Goal: Task Accomplishment & Management: Understand process/instructions

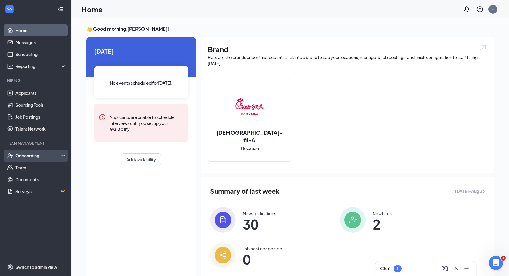
click at [37, 156] on div "Onboarding" at bounding box center [38, 155] width 46 height 6
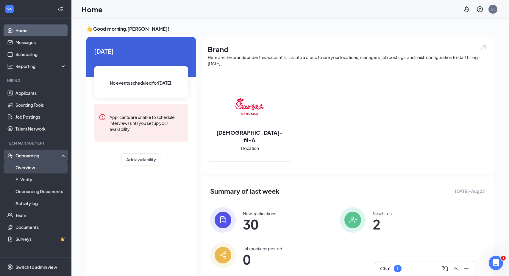
click at [36, 169] on link "Overview" at bounding box center [40, 167] width 51 height 12
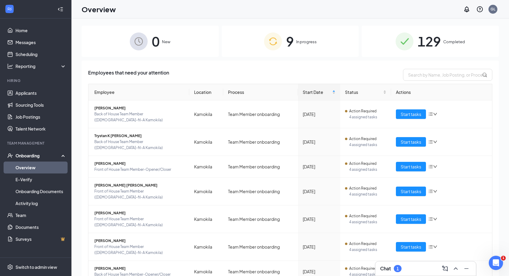
click at [300, 45] on span "In progress" at bounding box center [306, 42] width 21 height 6
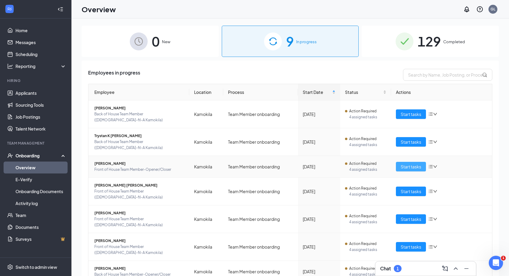
click at [401, 163] on span "Start tasks" at bounding box center [411, 166] width 21 height 7
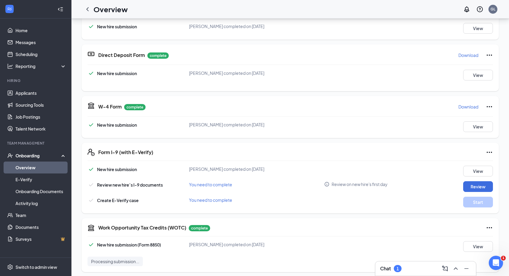
scroll to position [125, 0]
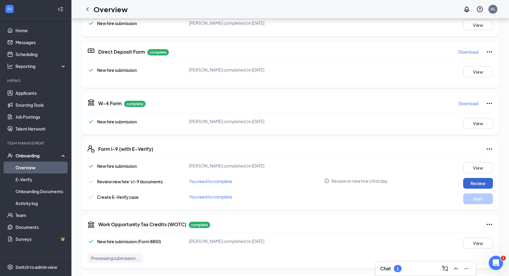
click at [471, 182] on button "Review" at bounding box center [478, 183] width 30 height 11
type input "[DATE]"
